Goal: Task Accomplishment & Management: Complete application form

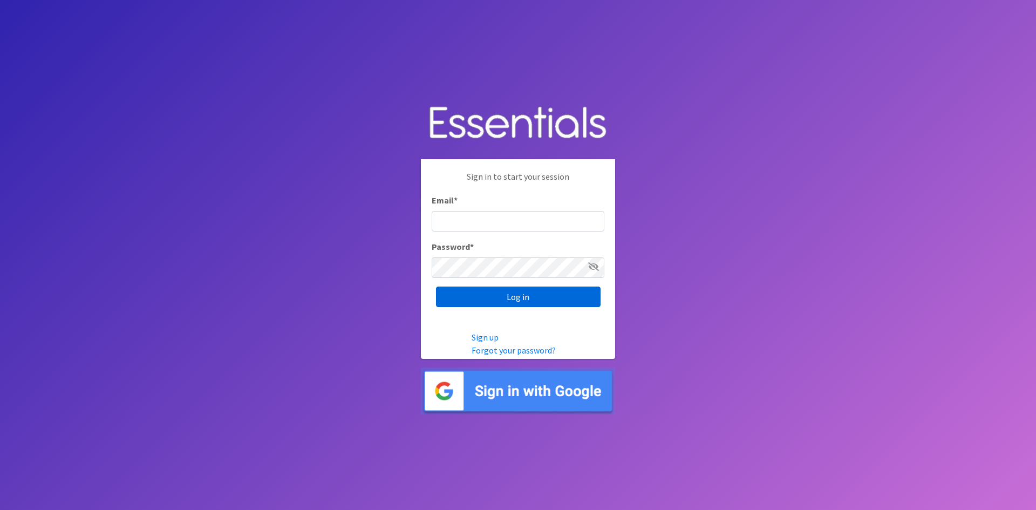
type input "[EMAIL_ADDRESS][DOMAIN_NAME]"
click at [547, 296] on input "Log in" at bounding box center [518, 296] width 165 height 20
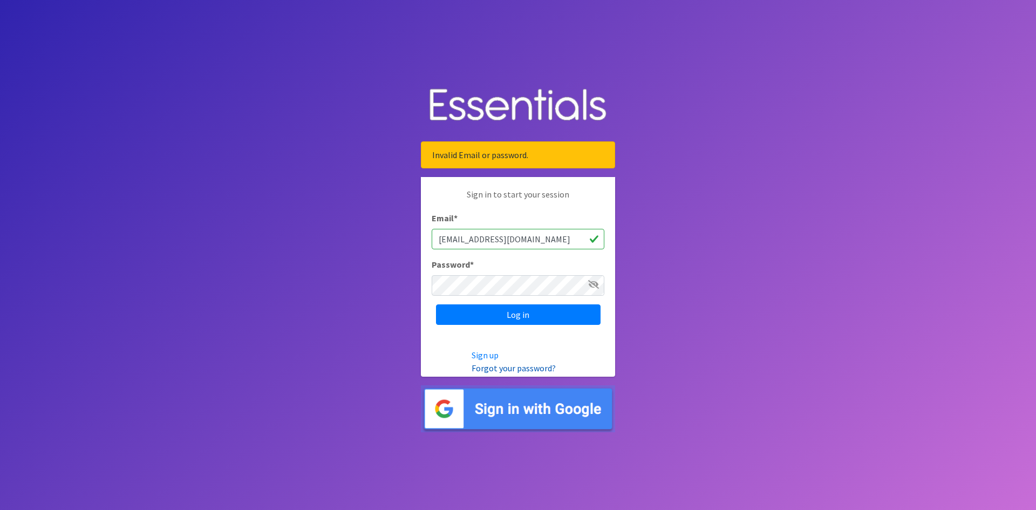
click at [531, 366] on link "Forgot your password?" at bounding box center [513, 367] width 84 height 11
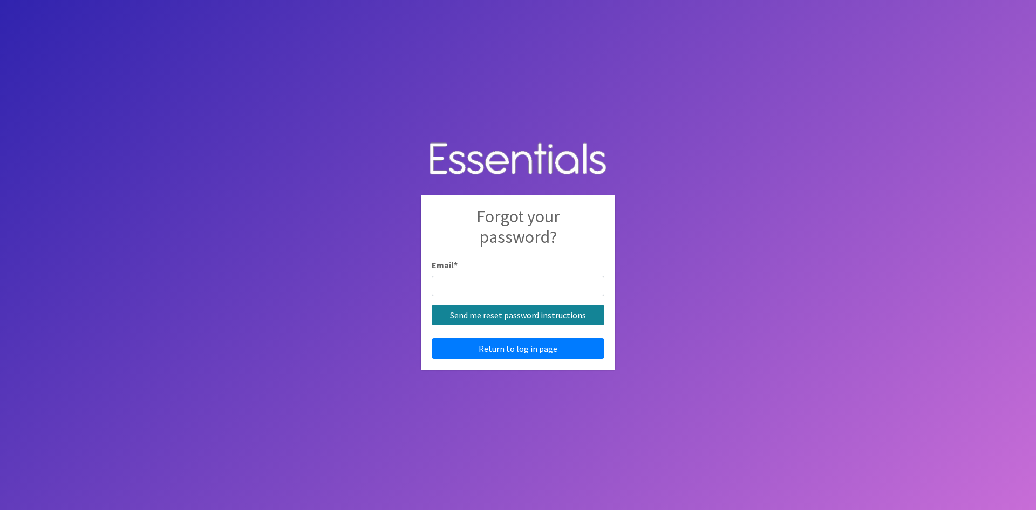
type input "[EMAIL_ADDRESS][DOMAIN_NAME]"
click at [546, 320] on input "Send me reset password instructions" at bounding box center [518, 315] width 173 height 20
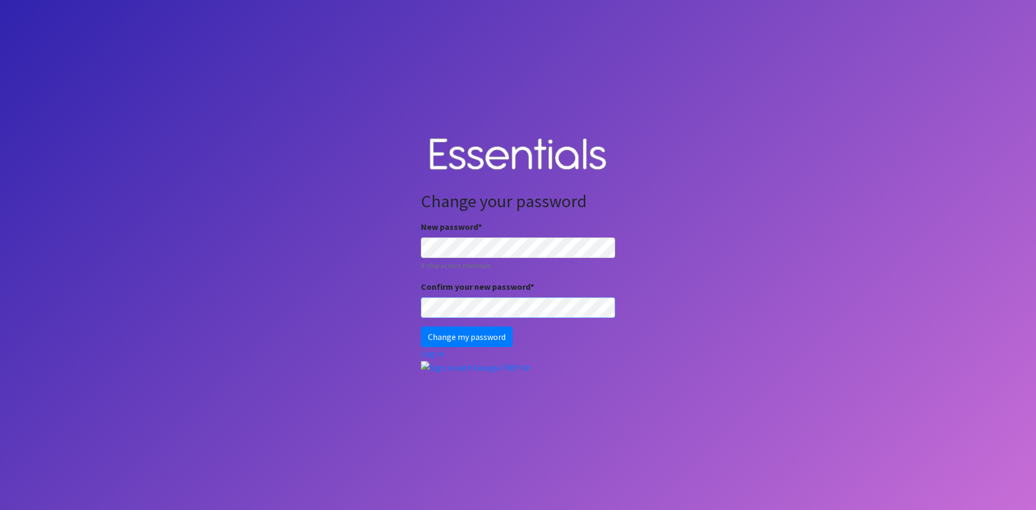
click at [421, 326] on input "Change my password" at bounding box center [467, 336] width 92 height 20
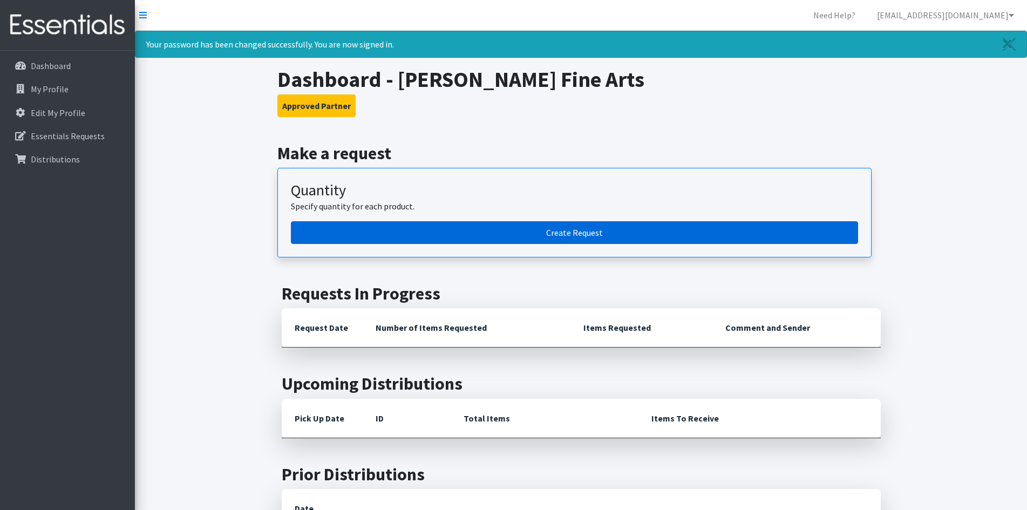
click at [655, 227] on link "Create Request" at bounding box center [574, 232] width 567 height 23
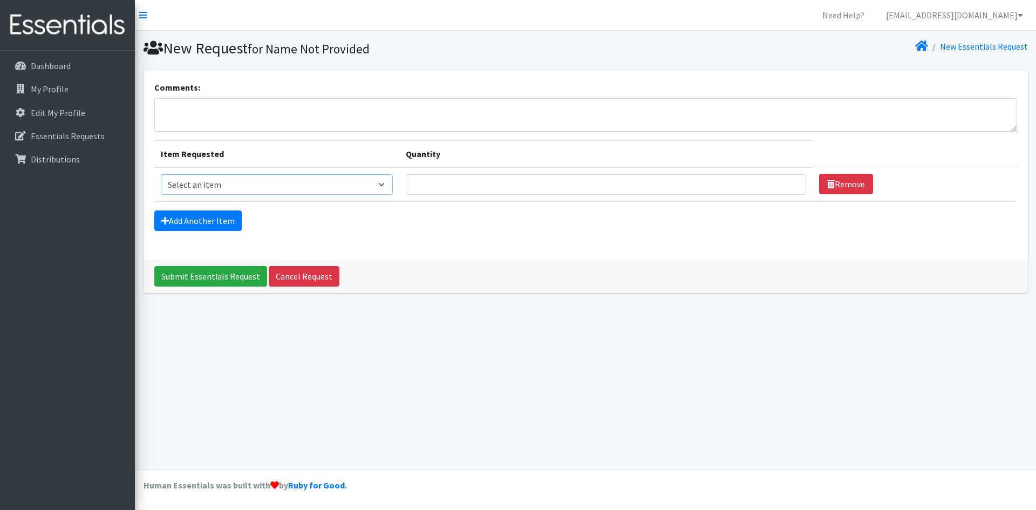
click at [348, 186] on select "Select an item Pad Kits Tampon Kit" at bounding box center [277, 184] width 232 height 20
select select "12263"
click at [161, 174] on select "Select an item Pad Kits Tampon Kit" at bounding box center [277, 184] width 232 height 20
click at [449, 186] on input "Quantity" at bounding box center [606, 184] width 400 height 20
click at [216, 223] on link "Add Another Item" at bounding box center [197, 220] width 87 height 20
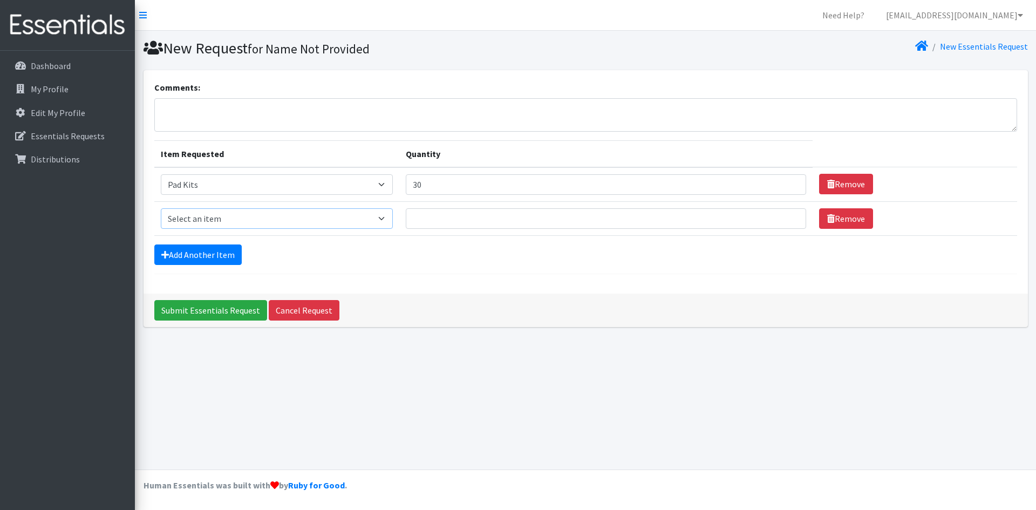
click at [379, 225] on select "Select an item Pad Kits Tampon Kit" at bounding box center [277, 218] width 232 height 20
click at [433, 186] on input "30" at bounding box center [606, 184] width 400 height 20
drag, startPoint x: 433, startPoint y: 186, endPoint x: 380, endPoint y: 179, distance: 53.3
click at [380, 179] on tr "Item Requested Select an item Pad Kits Tampon Kit Quantity 30 Remove" at bounding box center [585, 184] width 863 height 35
type input "40"
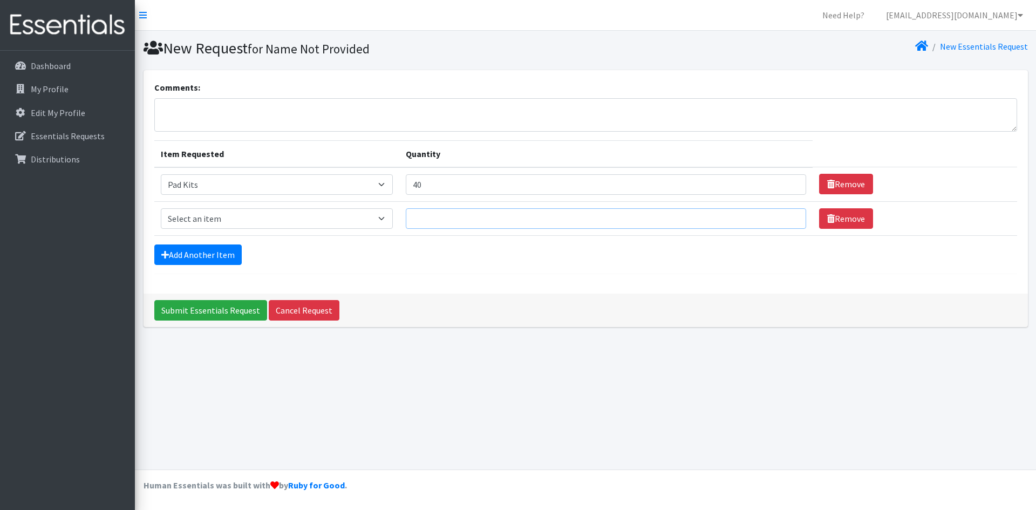
click at [436, 219] on input "Quantity" at bounding box center [606, 218] width 400 height 20
type input "20"
click at [220, 314] on input "Submit Essentials Request" at bounding box center [210, 310] width 113 height 20
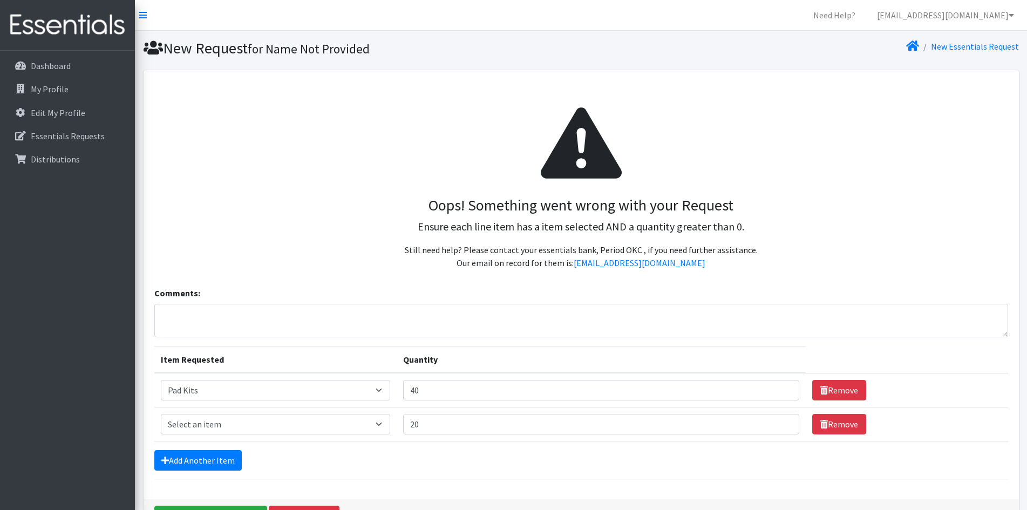
click at [288, 220] on p "Ensure each line item has a item selected AND a quantity greater than 0." at bounding box center [581, 226] width 836 height 16
click at [314, 415] on select "Select an item Pad Kits Tampon Kit" at bounding box center [276, 424] width 230 height 20
select select "12262"
click at [161, 414] on select "Select an item Pad Kits Tampon Kit" at bounding box center [276, 424] width 230 height 20
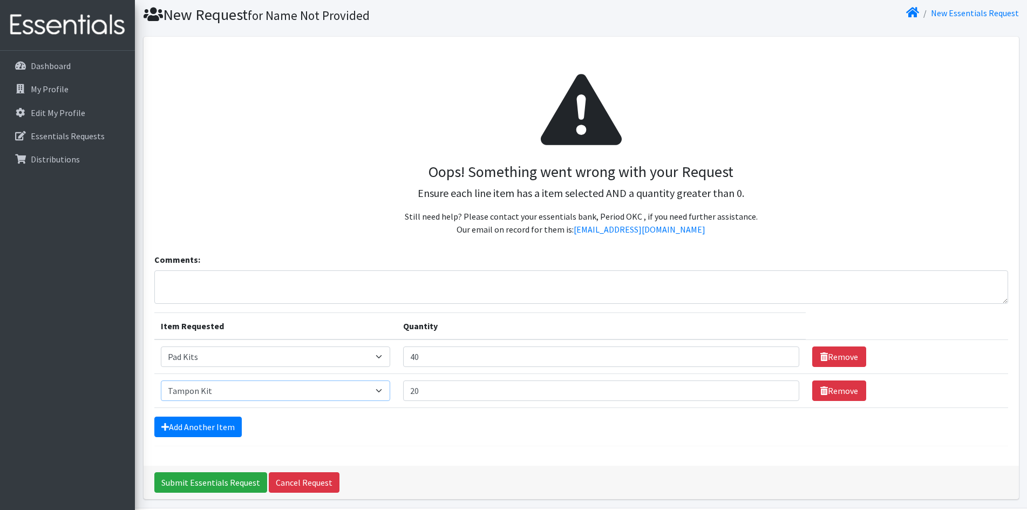
scroll to position [72, 0]
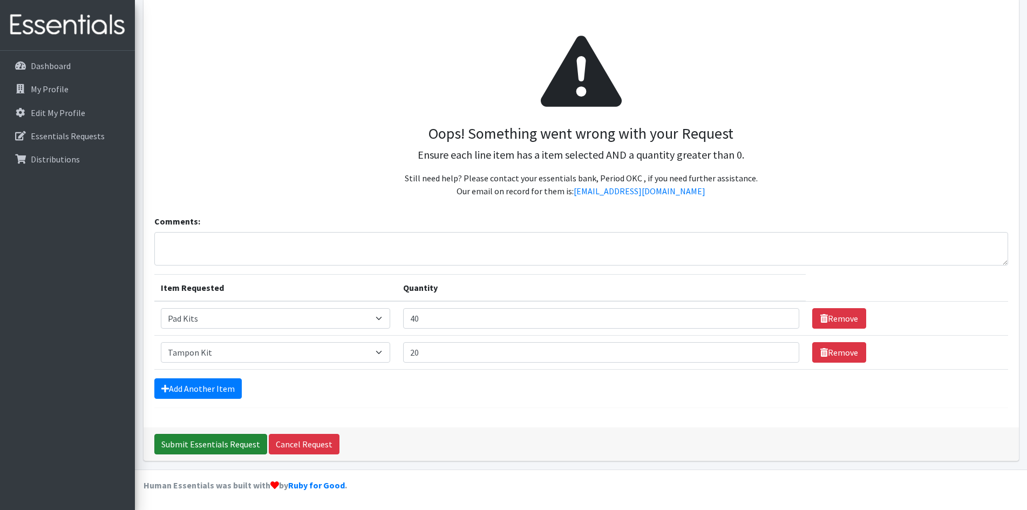
click at [252, 435] on div "Submit Essentials Request Cancel Request" at bounding box center [580, 443] width 875 height 33
click at [248, 440] on input "Submit Essentials Request" at bounding box center [210, 444] width 113 height 20
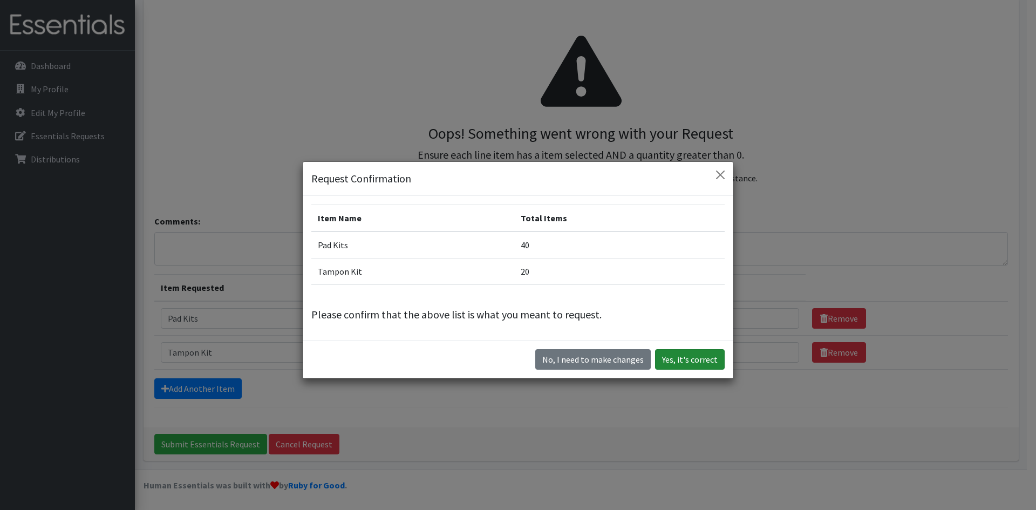
click at [667, 361] on button "Yes, it's correct" at bounding box center [690, 359] width 70 height 20
